Goal: Transaction & Acquisition: Book appointment/travel/reservation

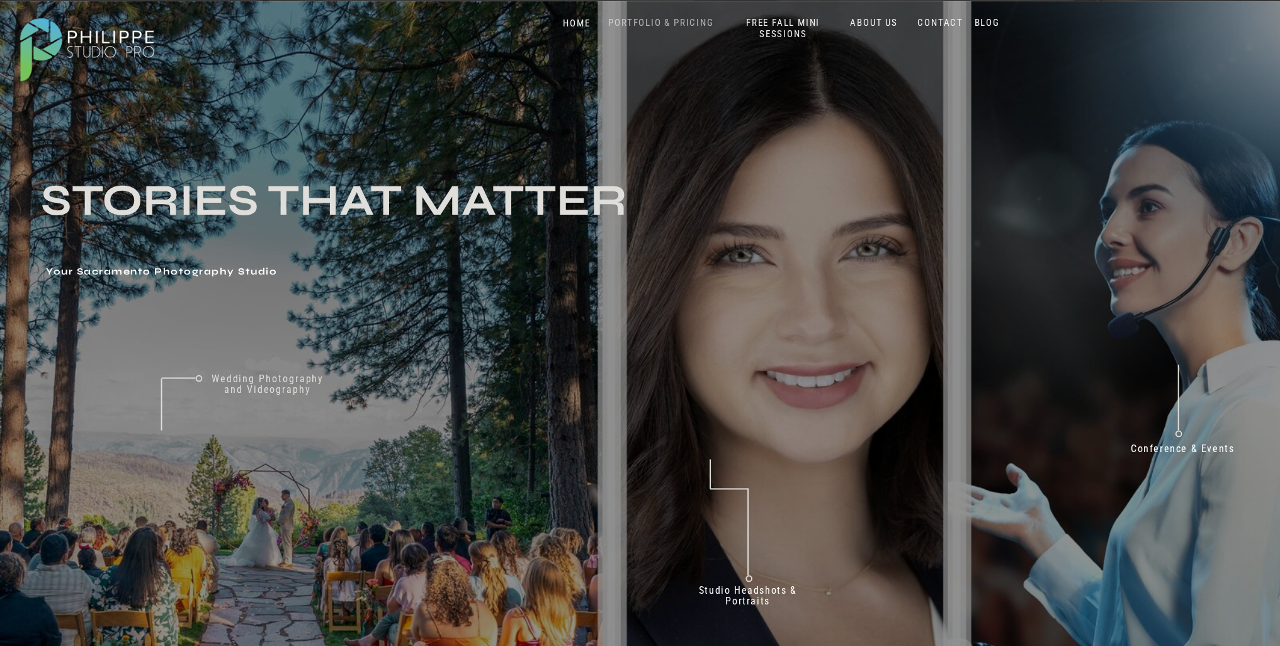
click at [664, 21] on nav "PORTFOLIO & PRICING" at bounding box center [661, 23] width 115 height 12
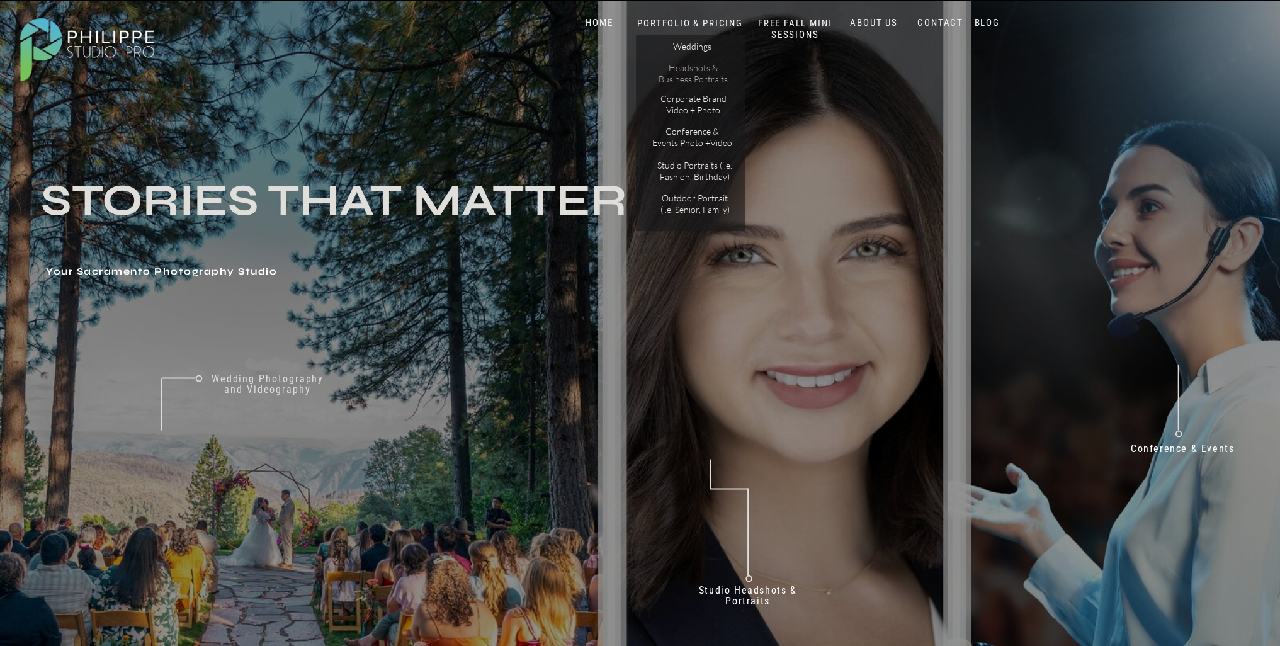
click at [689, 71] on p "Headshots & Business Portraits" at bounding box center [693, 73] width 71 height 22
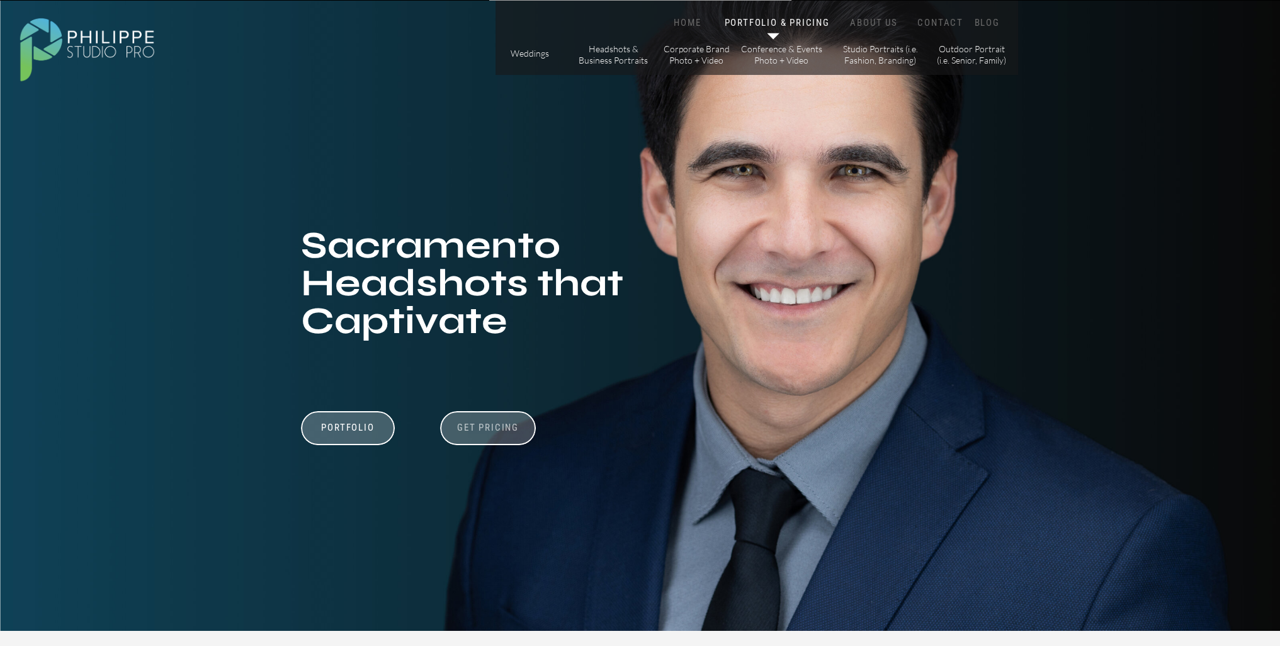
click at [490, 426] on h3 "Get Pricing" at bounding box center [488, 429] width 70 height 15
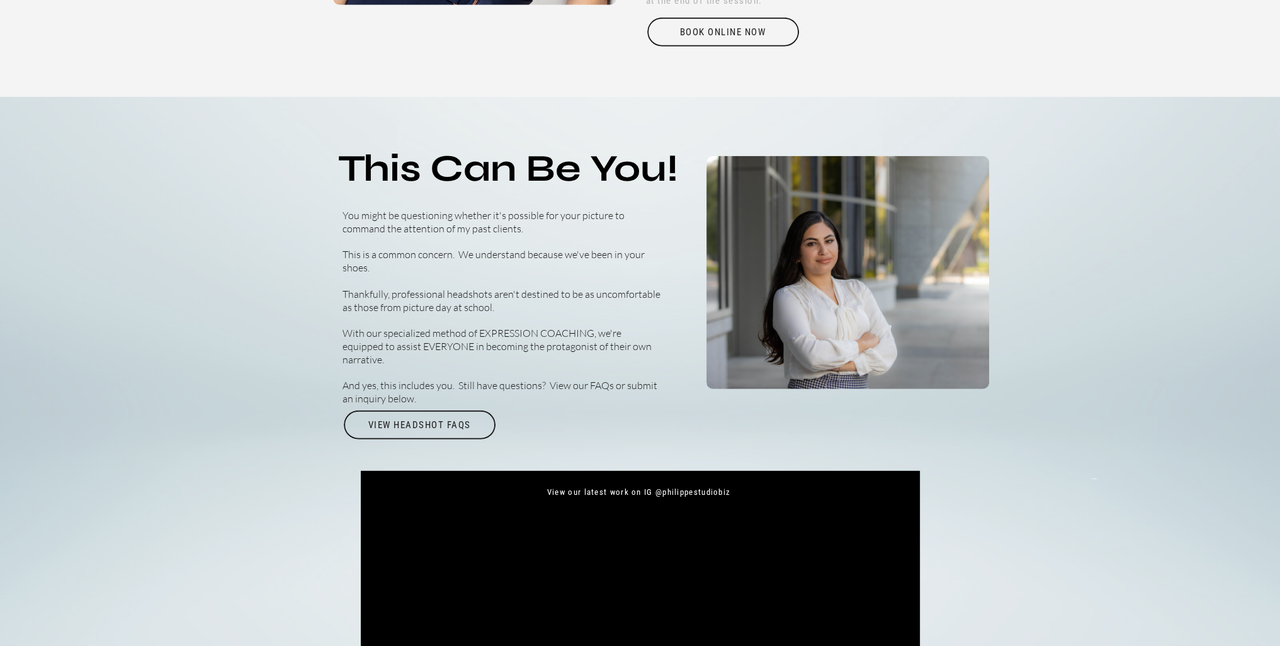
scroll to position [4305, 0]
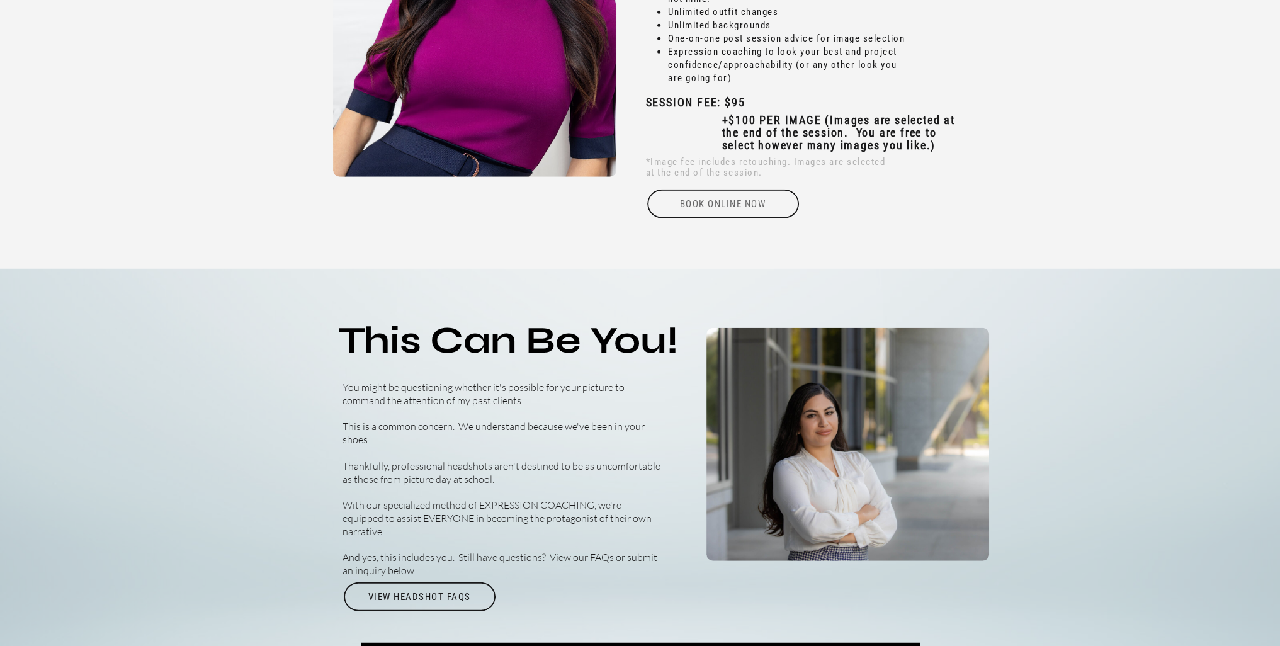
click at [723, 198] on div "Book online Now" at bounding box center [723, 204] width 154 height 29
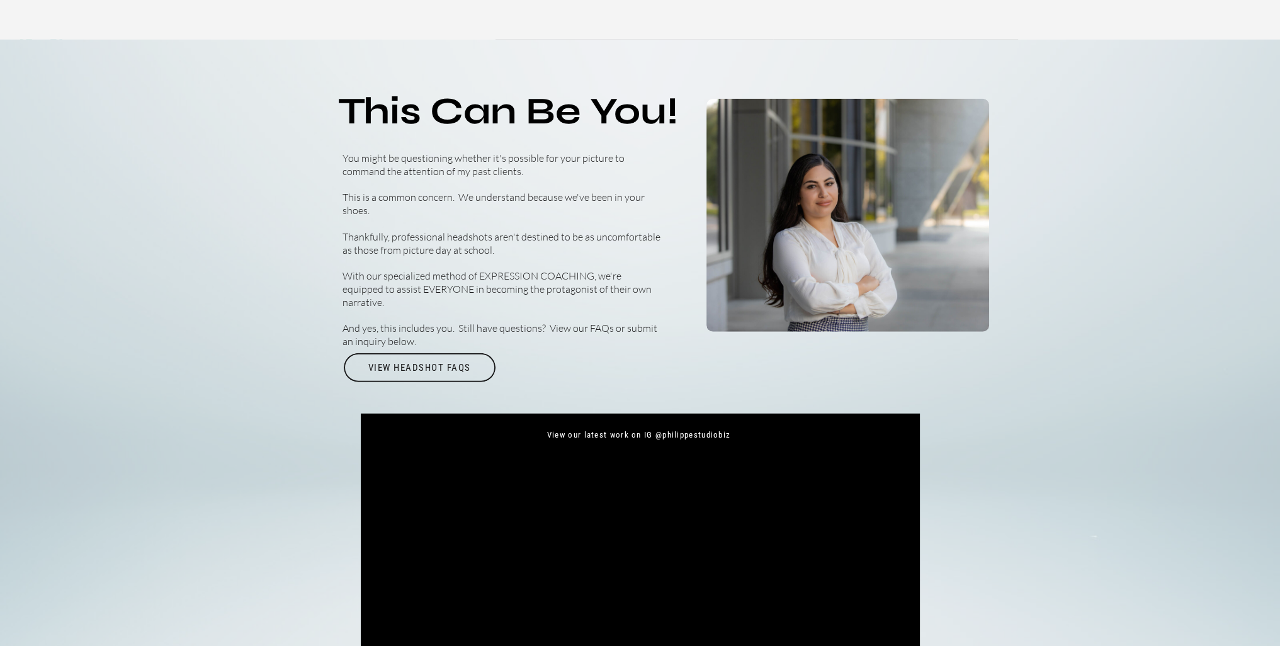
scroll to position [4557, 0]
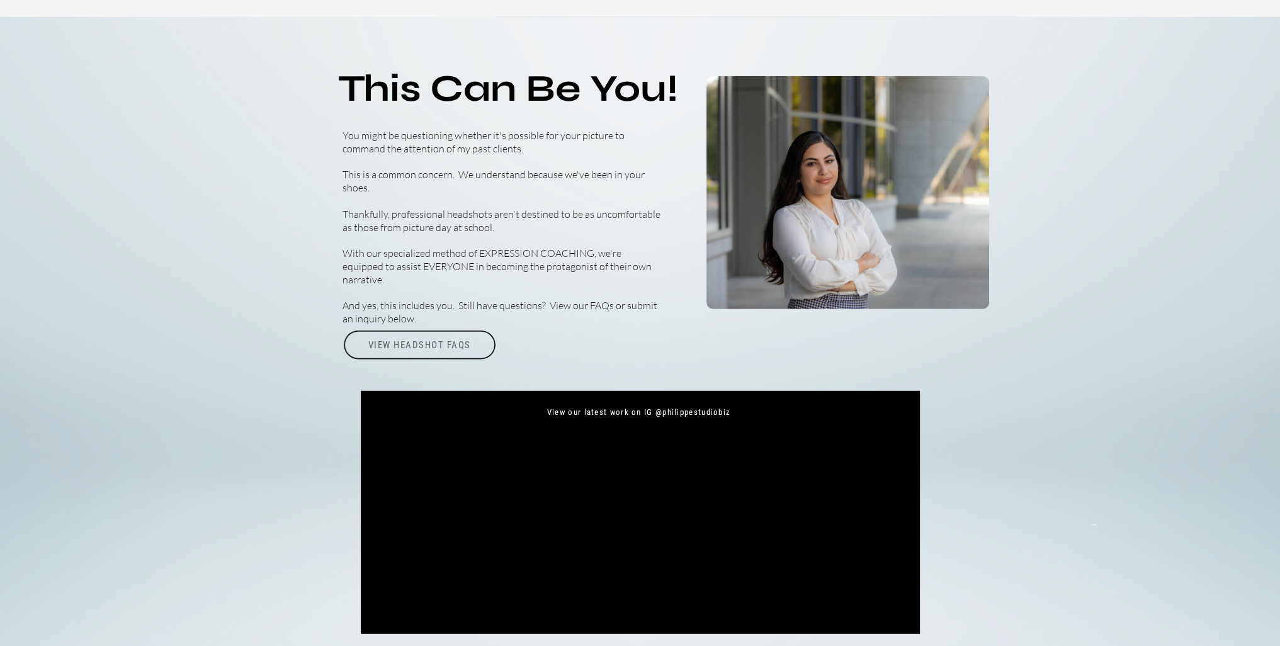
click at [409, 346] on div "View Headshot FAQs" at bounding box center [420, 345] width 154 height 29
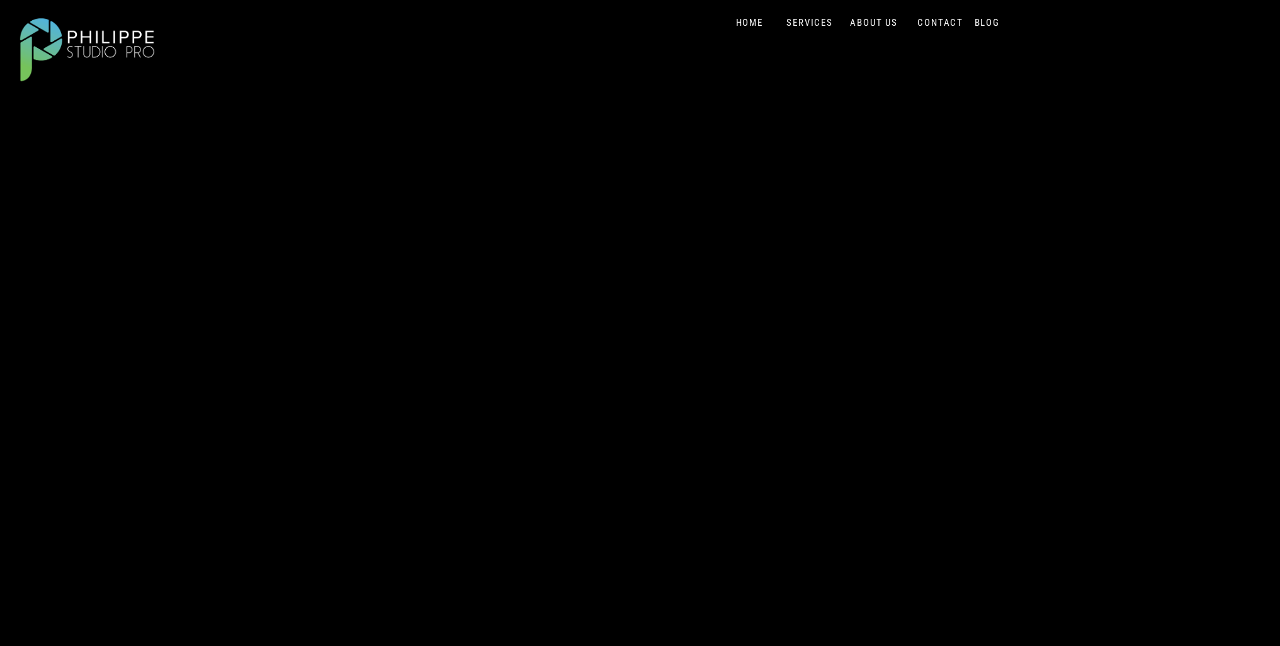
click at [976, 46] on div "Blog About Portfolio & Pricing Contact Us Home SERVICES FREE Fall Mini Sessions…" at bounding box center [640, 557] width 1280 height 1115
click at [451, 57] on div "Blog About Portfolio & Pricing Contact Us Home SERVICES FREE Fall Mini Sessions…" at bounding box center [640, 557] width 1280 height 1115
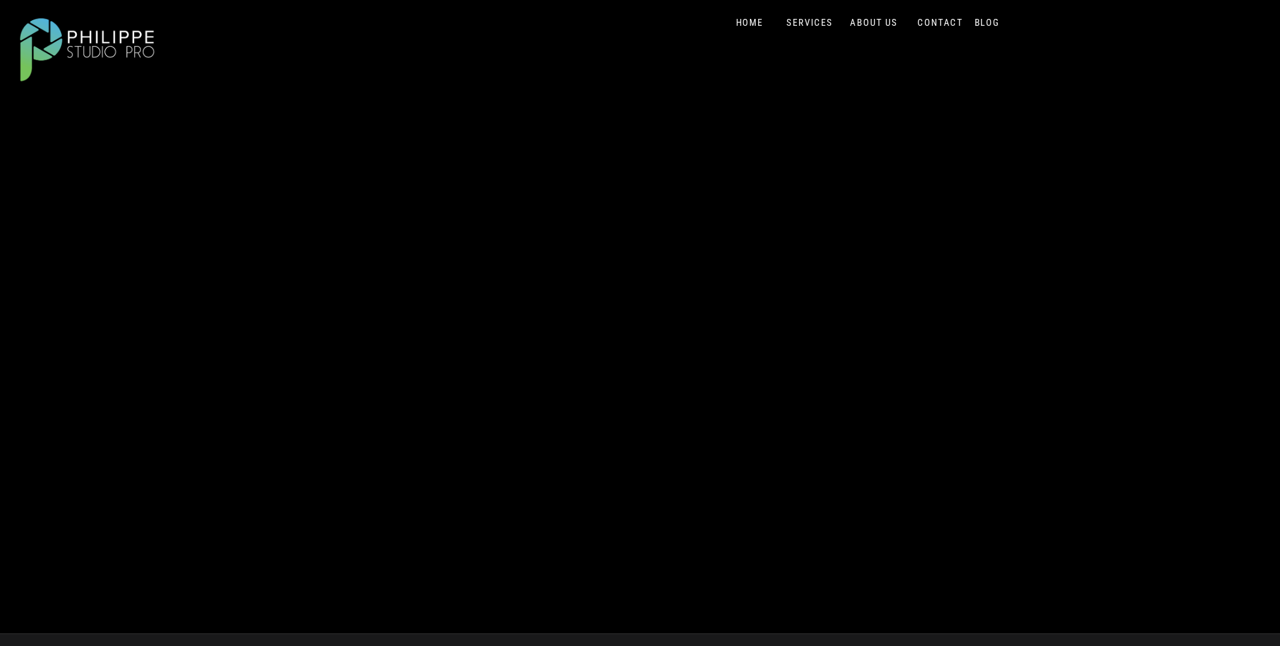
click at [48, 327] on div "Blog About Portfolio & Pricing Contact Us Home SERVICES FREE Fall Mini Sessions…" at bounding box center [640, 305] width 1280 height 1115
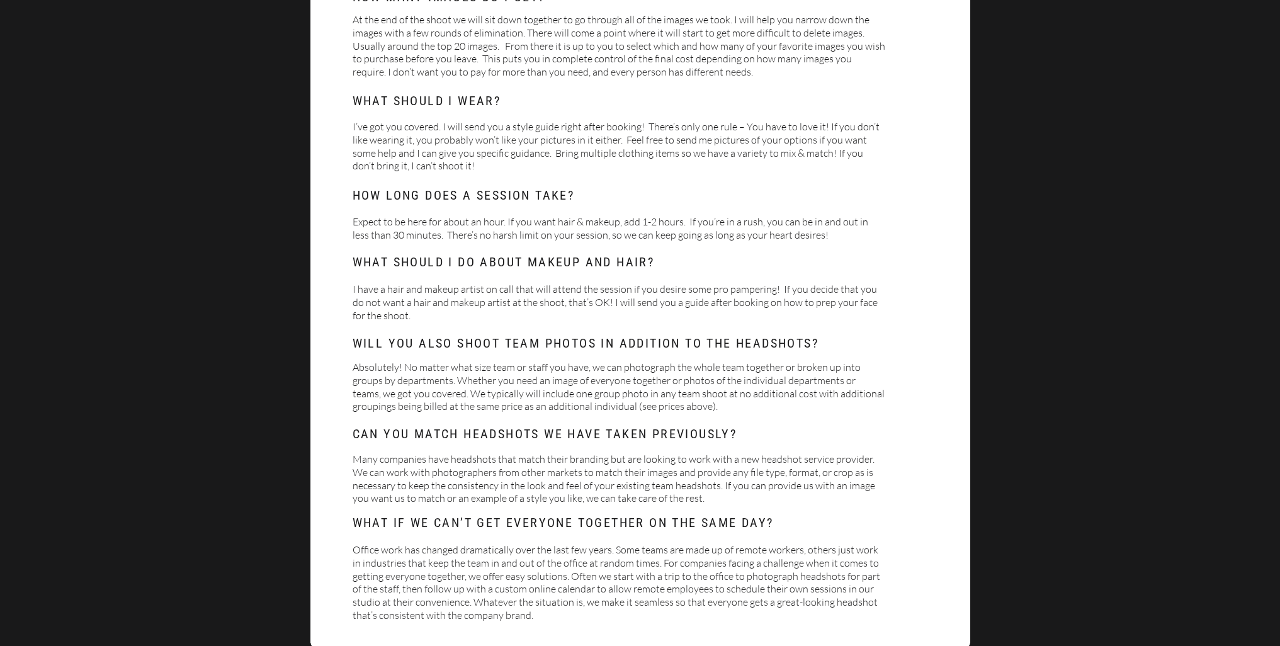
scroll to position [252, 0]
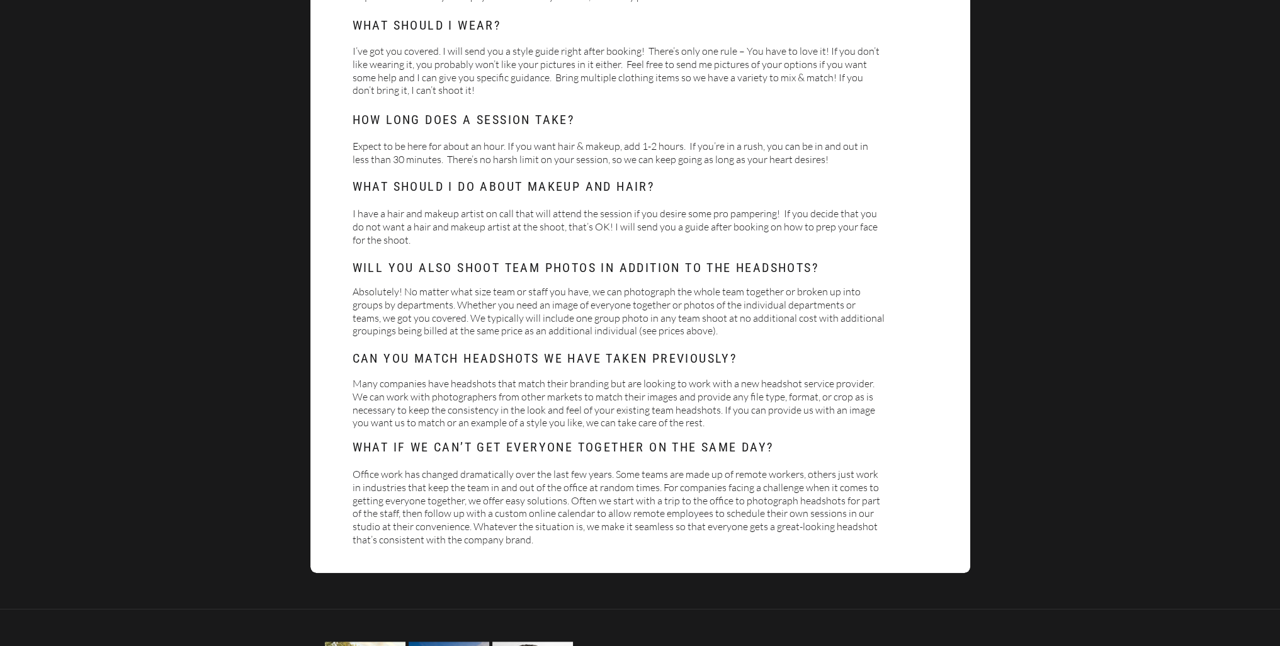
click at [1067, 201] on div "Headshot FAQs How many images do I get? At the end of the shoot we will sit dow…" at bounding box center [640, 293] width 1280 height 1090
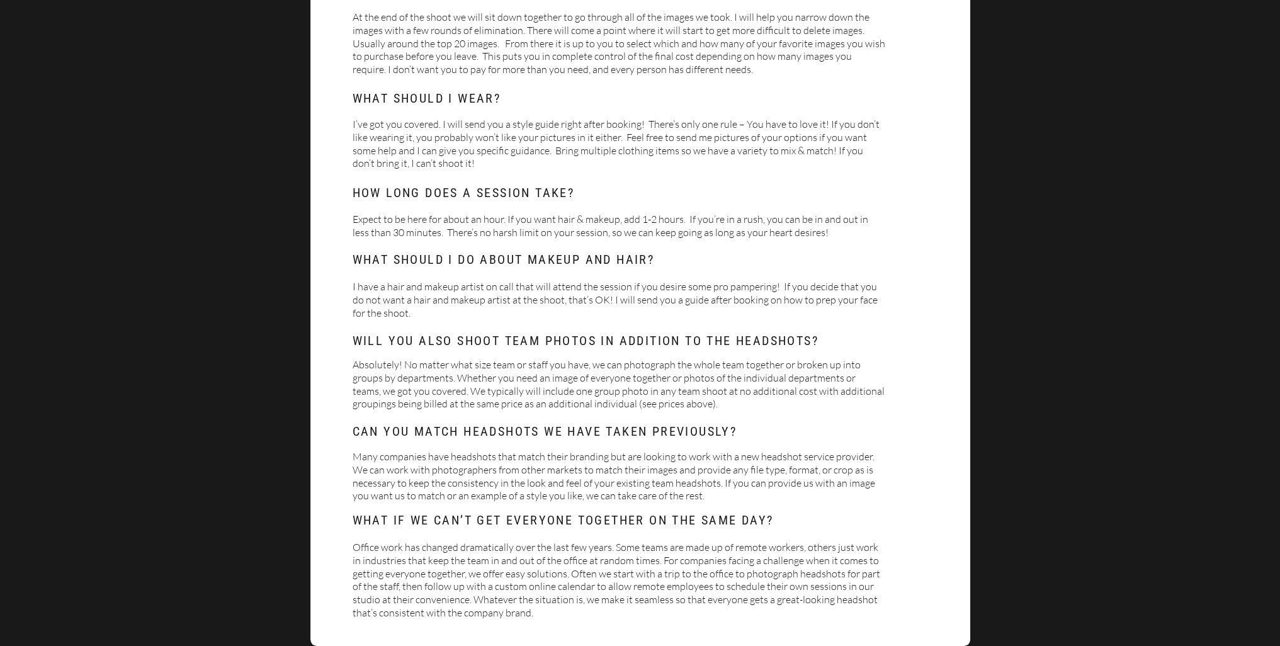
scroll to position [63, 0]
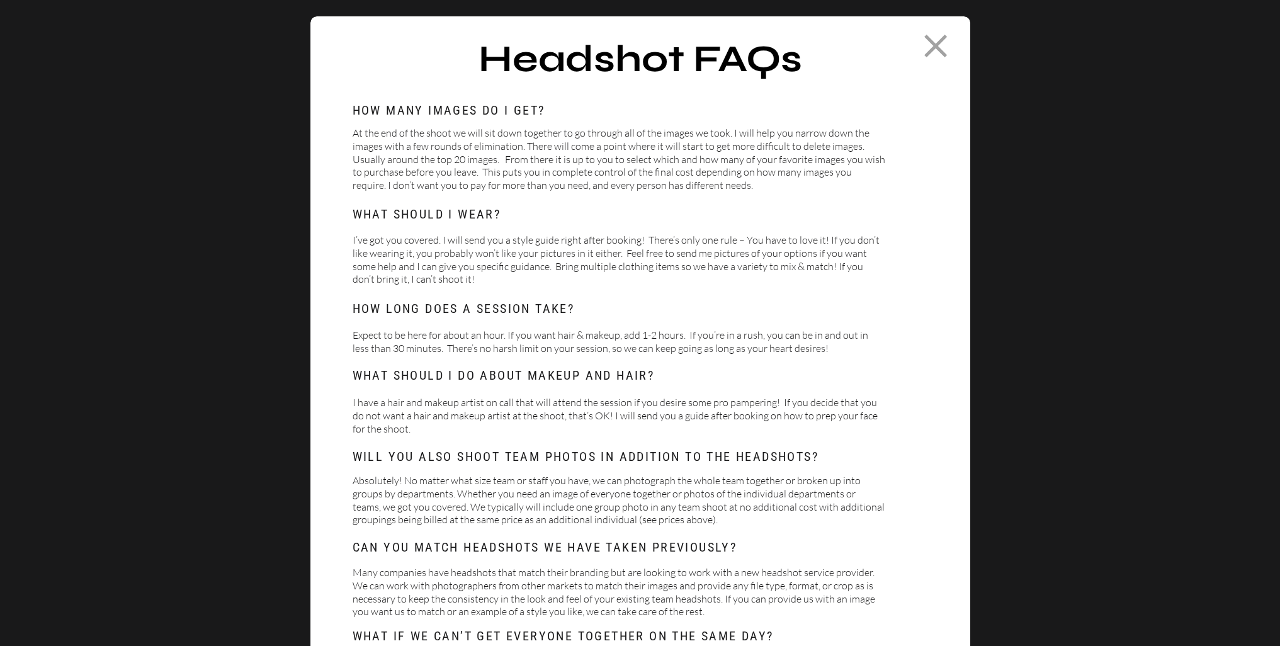
click at [938, 59] on icon at bounding box center [935, 45] width 39 height 39
click at [949, 43] on icon at bounding box center [935, 45] width 39 height 39
click at [932, 49] on icon at bounding box center [935, 46] width 23 height 23
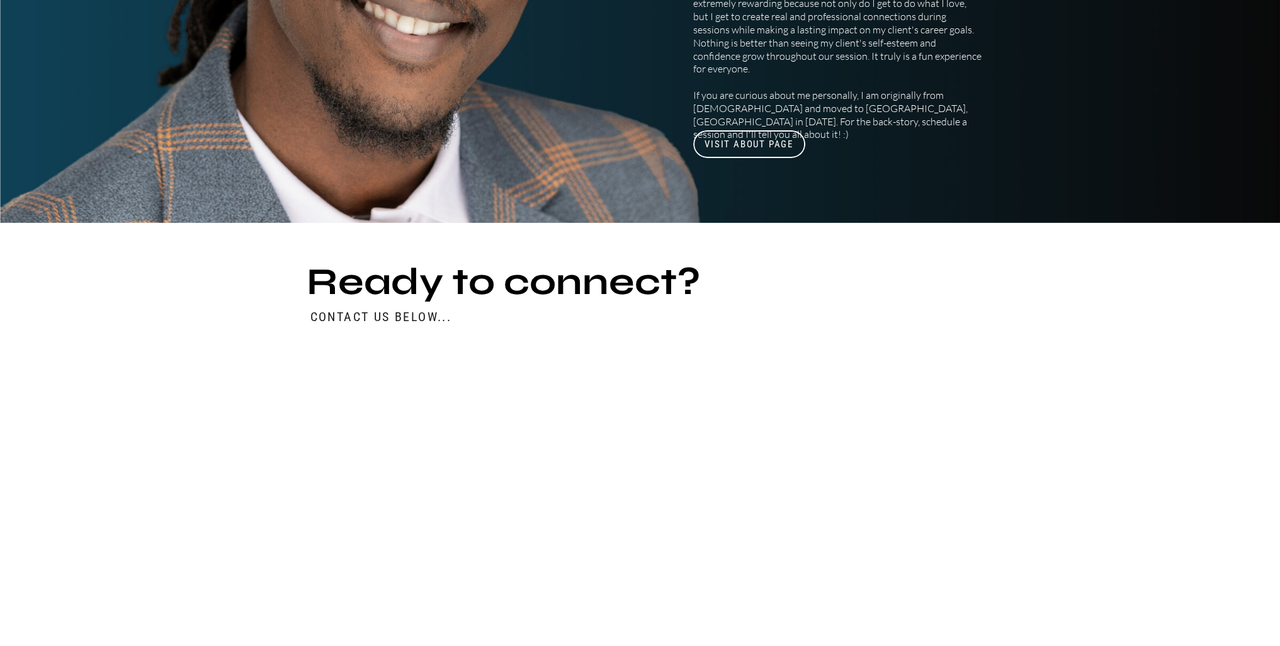
scroll to position [5535, 0]
